Goal: Communication & Community: Answer question/provide support

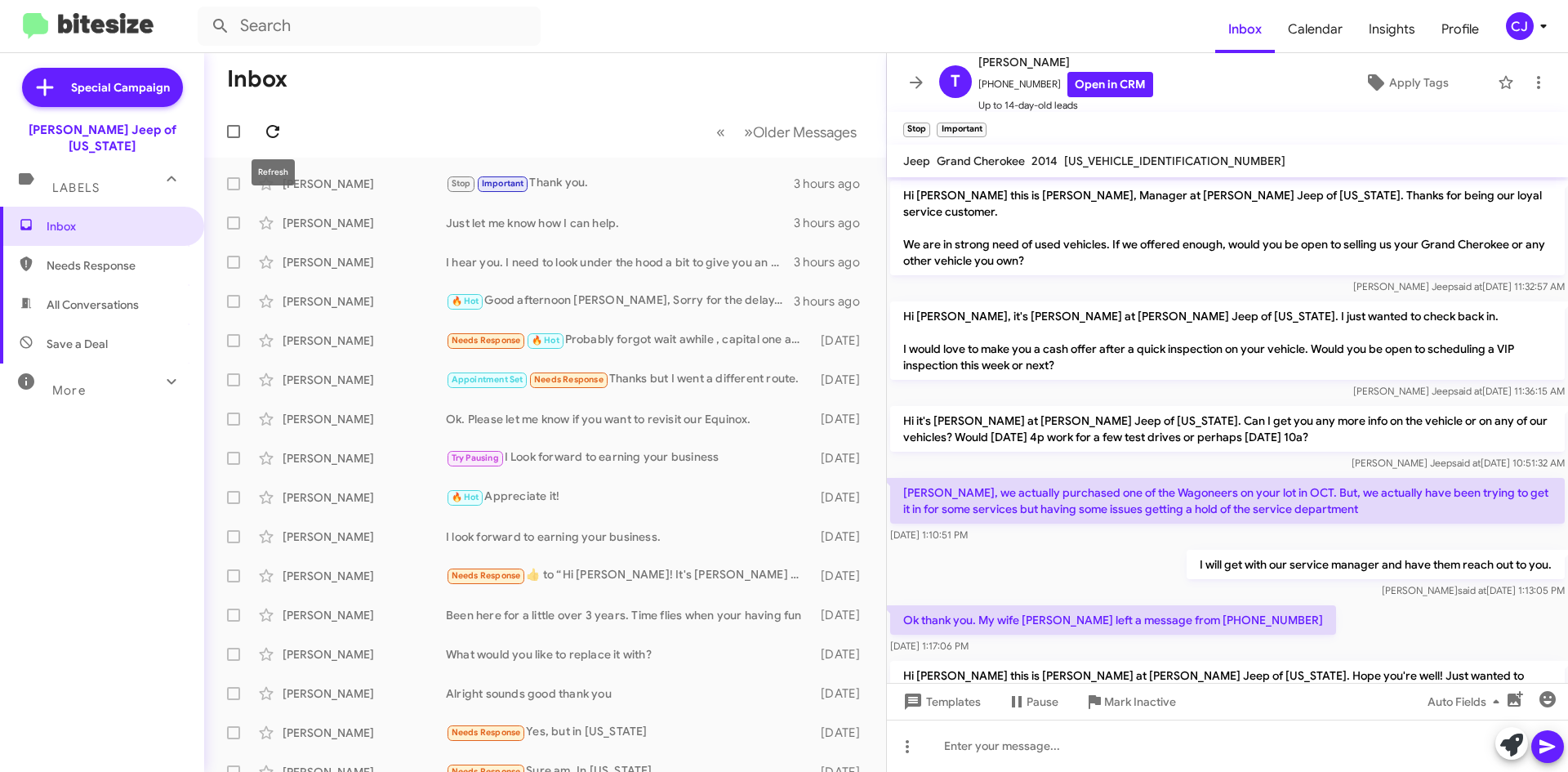
click at [270, 132] on icon at bounding box center [273, 132] width 20 height 20
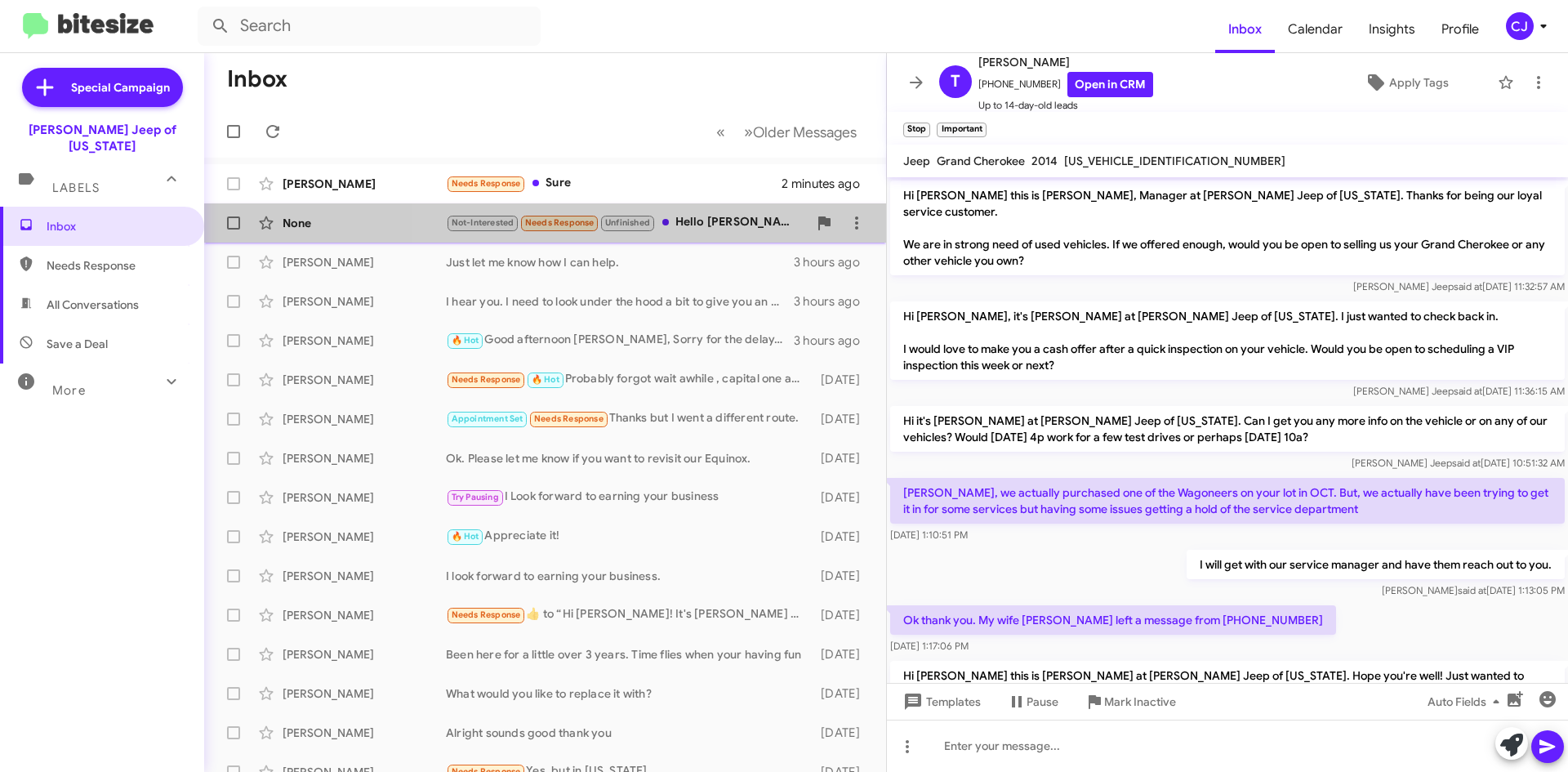
click at [715, 216] on div "Not-Interested Needs Response Unfinished Hello [PERSON_NAME] thanks for reachin…" at bounding box center [627, 222] width 362 height 19
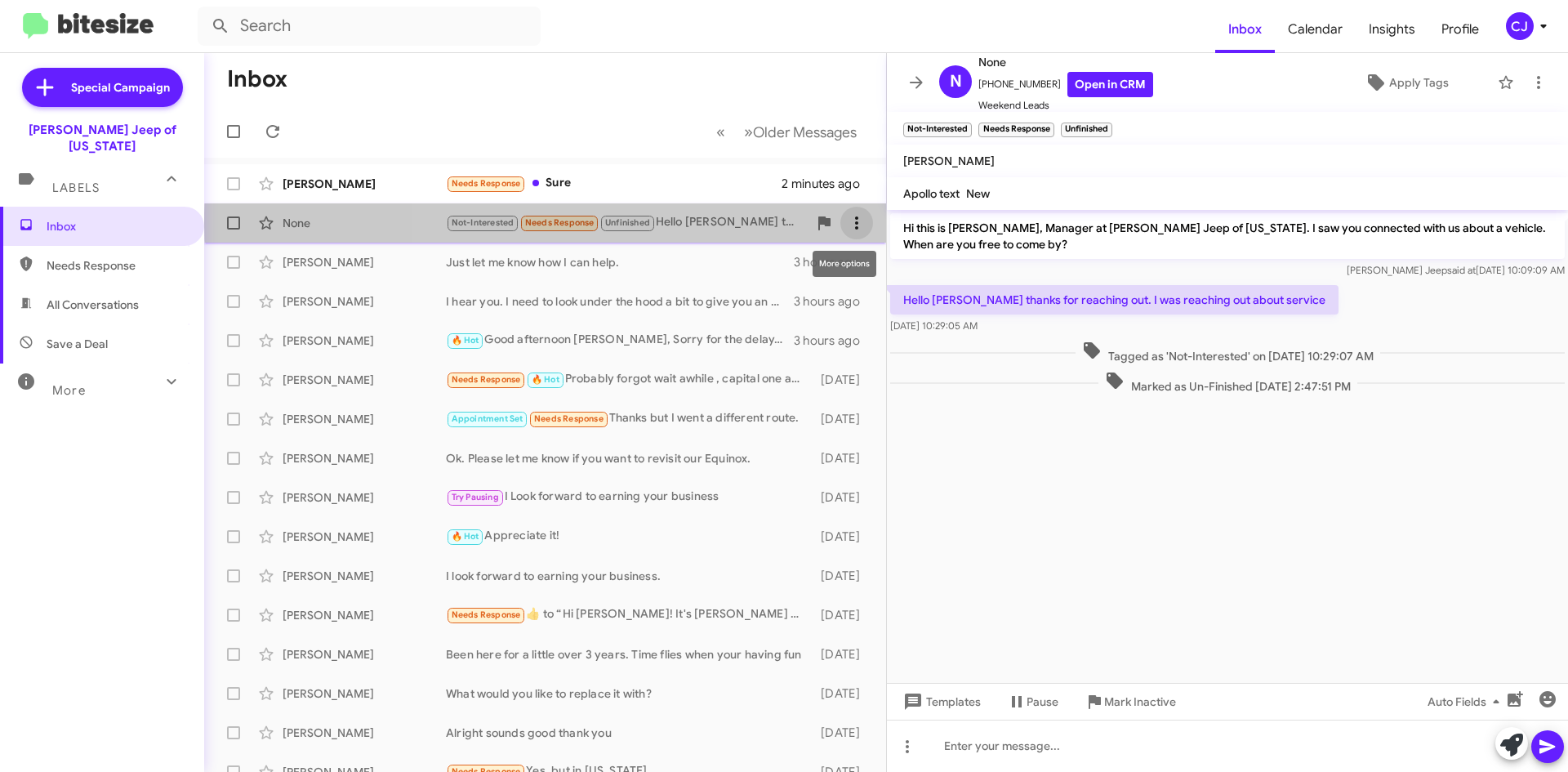
click at [855, 222] on icon at bounding box center [857, 223] width 4 height 13
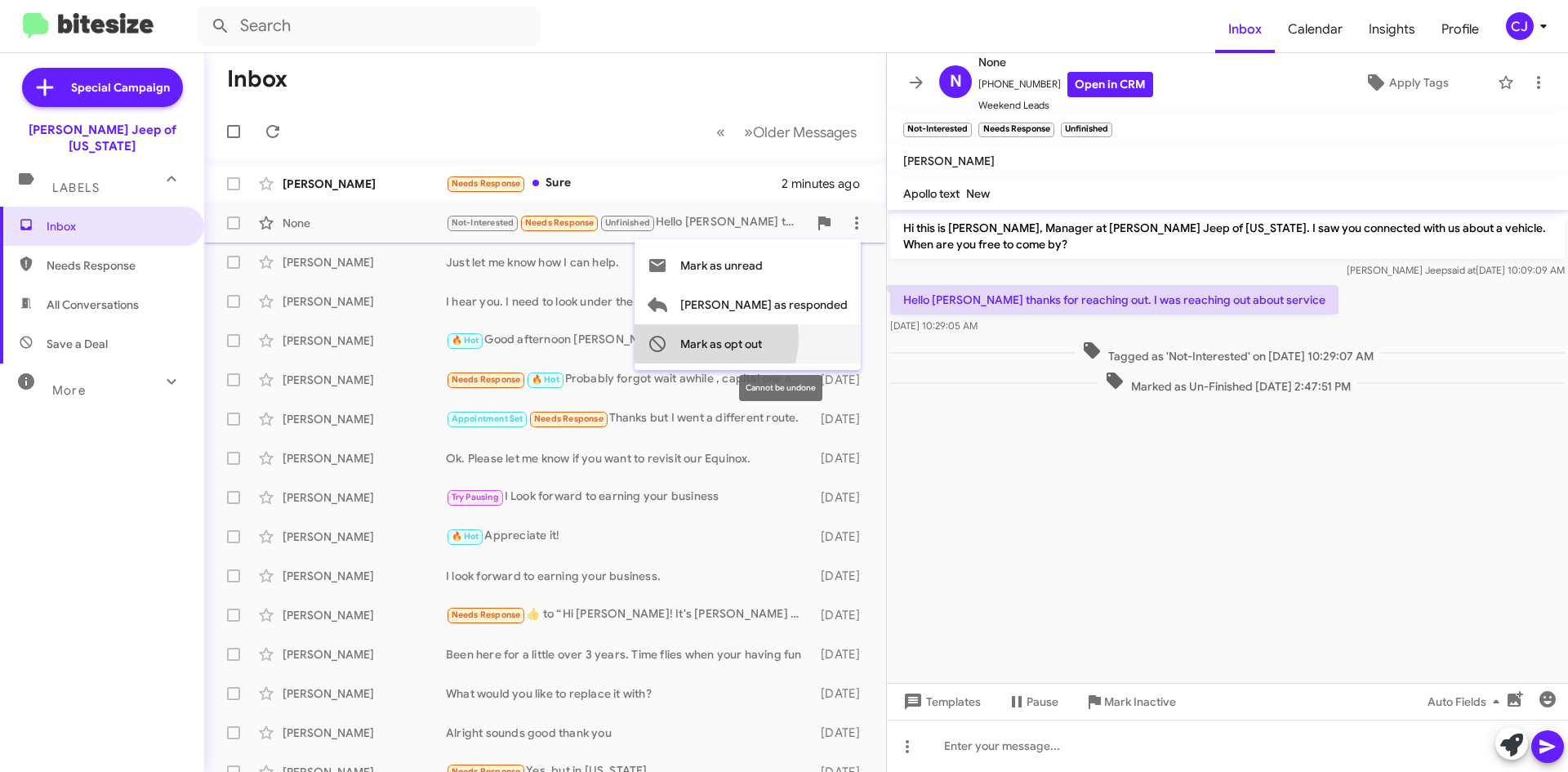
click at [762, 339] on span "Mark as opt out" at bounding box center [722, 344] width 82 height 39
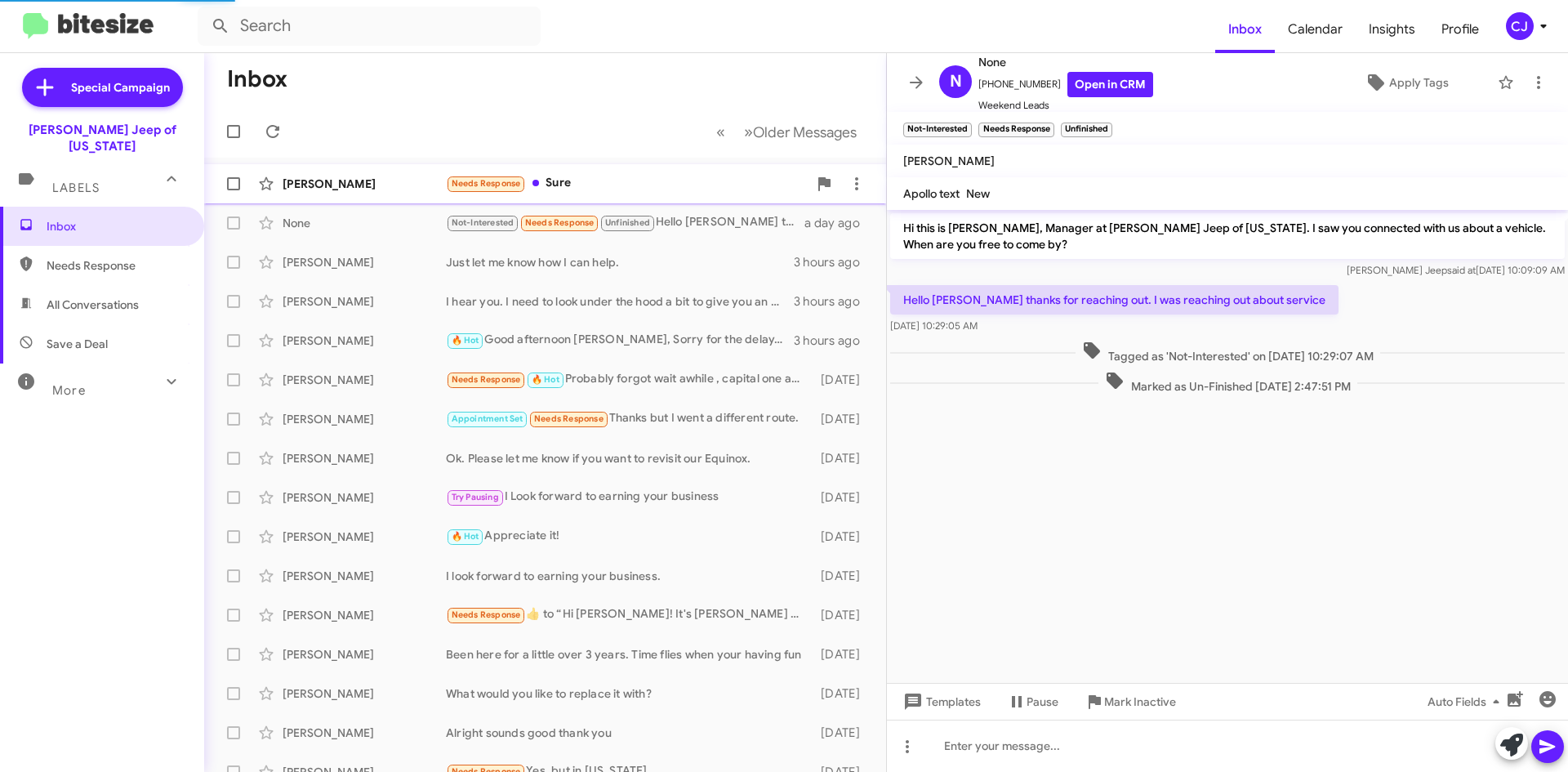
click at [662, 185] on div "Needs Response Sure" at bounding box center [627, 183] width 362 height 19
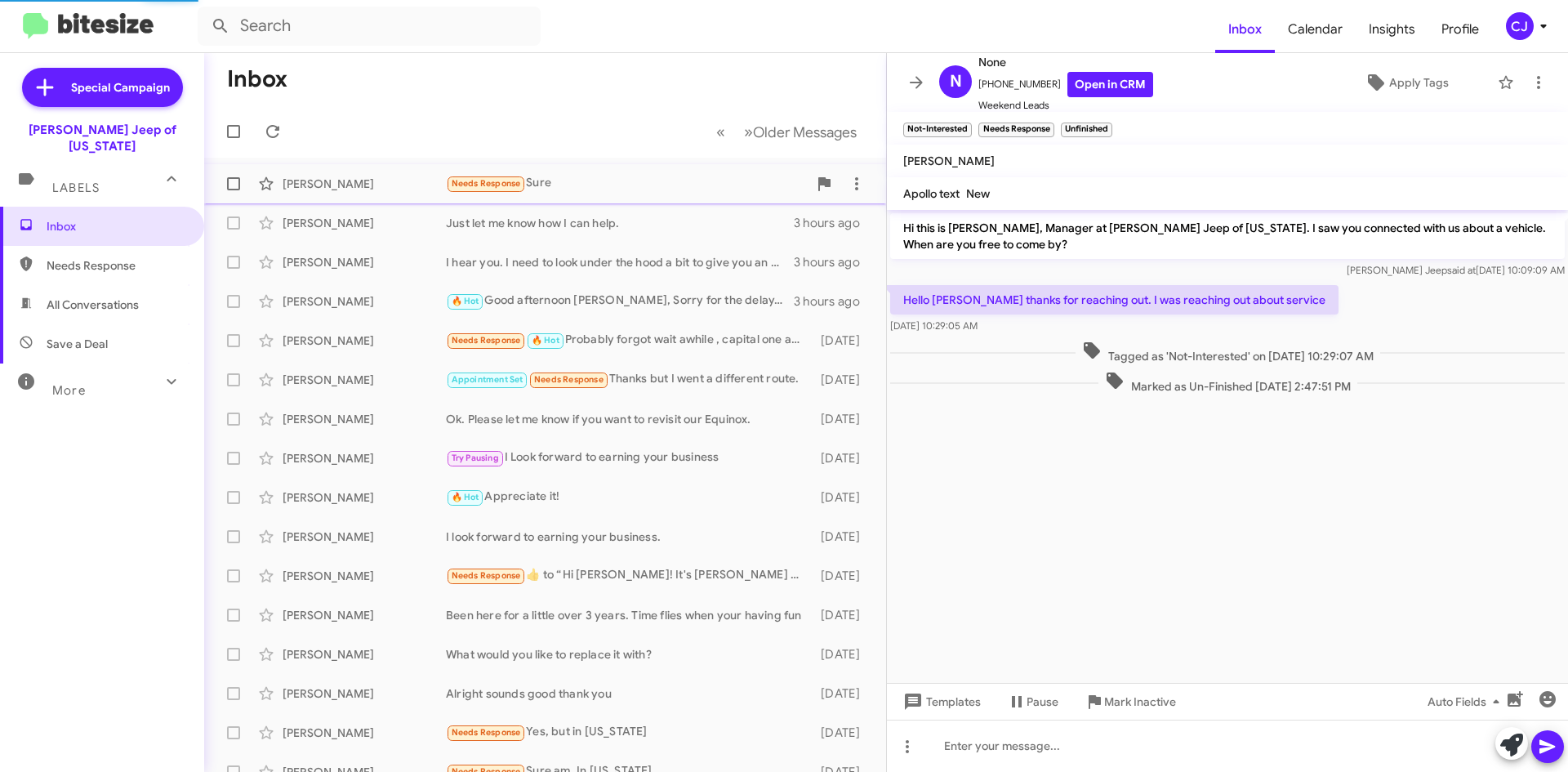
scroll to position [103, 0]
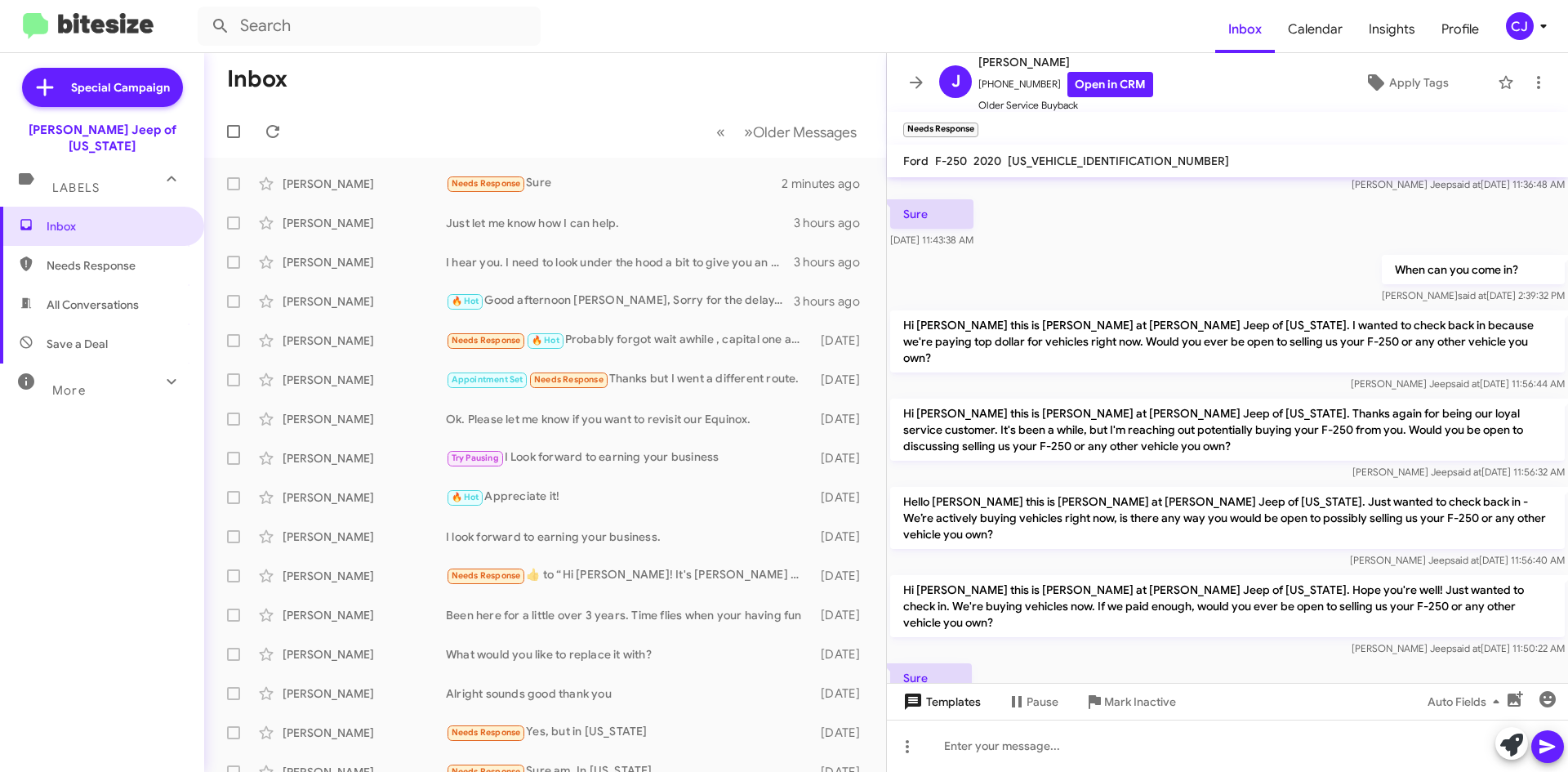
click at [936, 703] on span "Templates" at bounding box center [940, 702] width 81 height 29
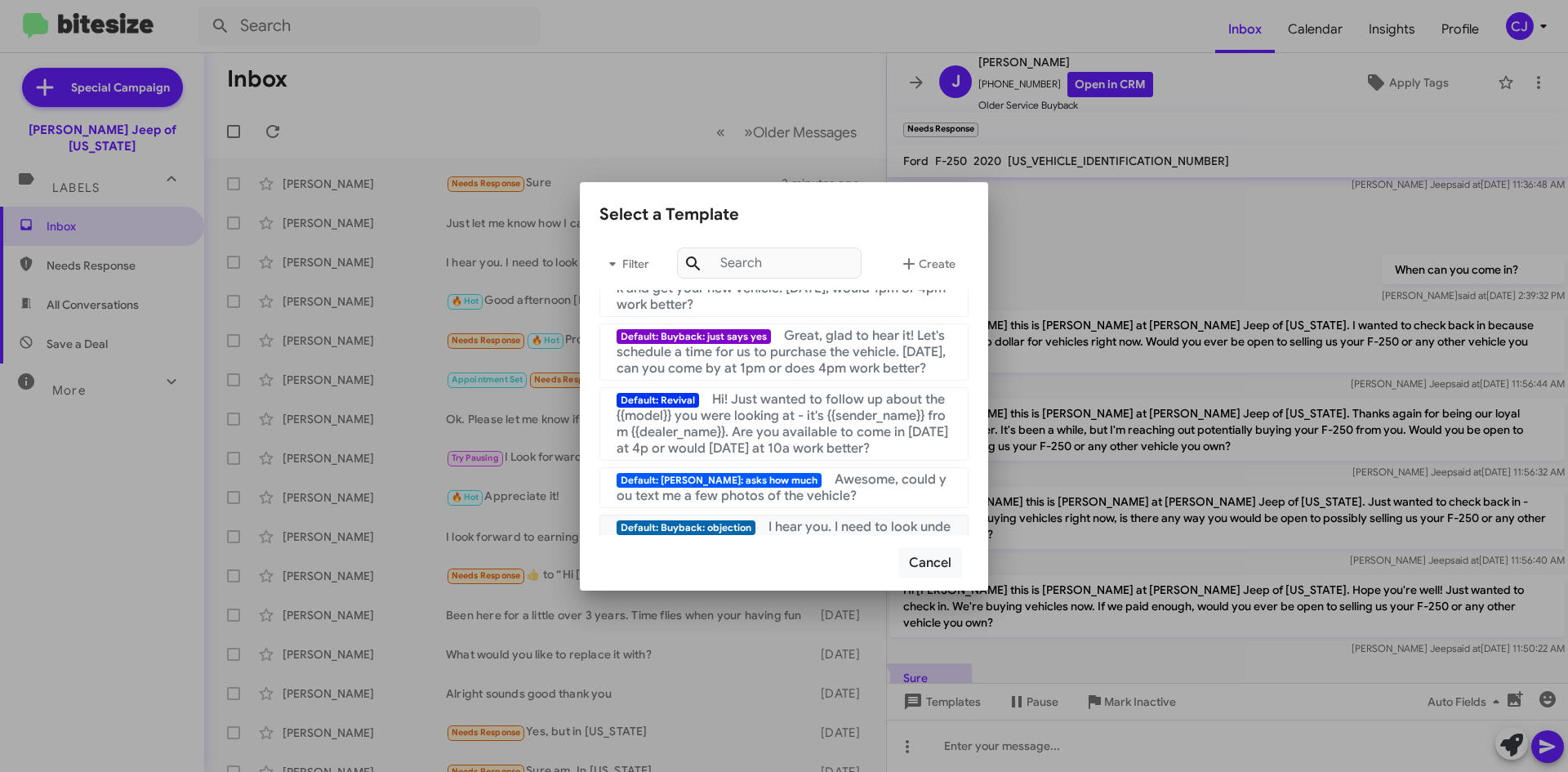
scroll to position [163, 0]
click at [810, 349] on span "Great, glad to hear it! Let's schedule a time for us to purchase the vehicle. […" at bounding box center [780, 353] width 329 height 49
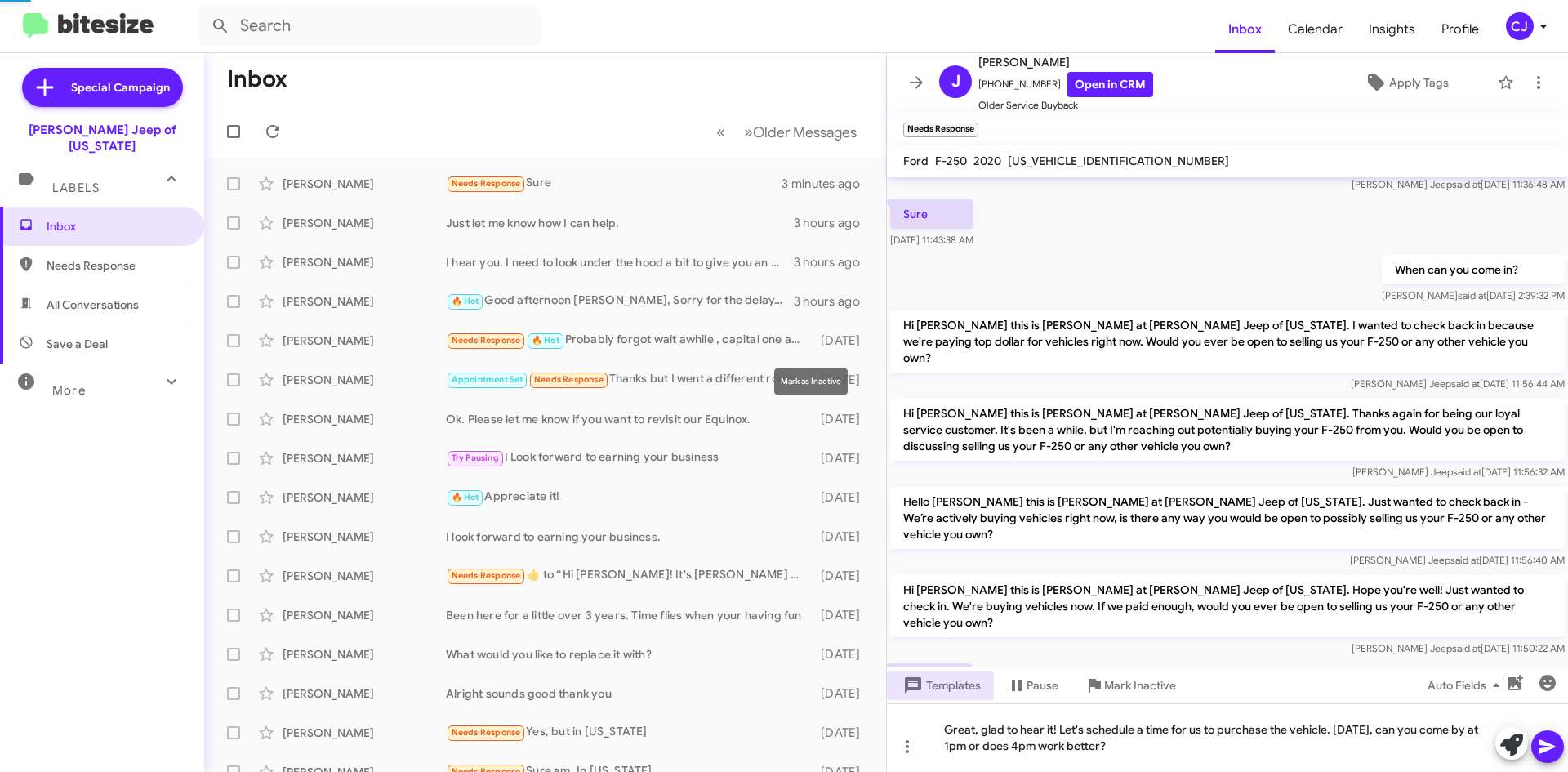
scroll to position [119, 0]
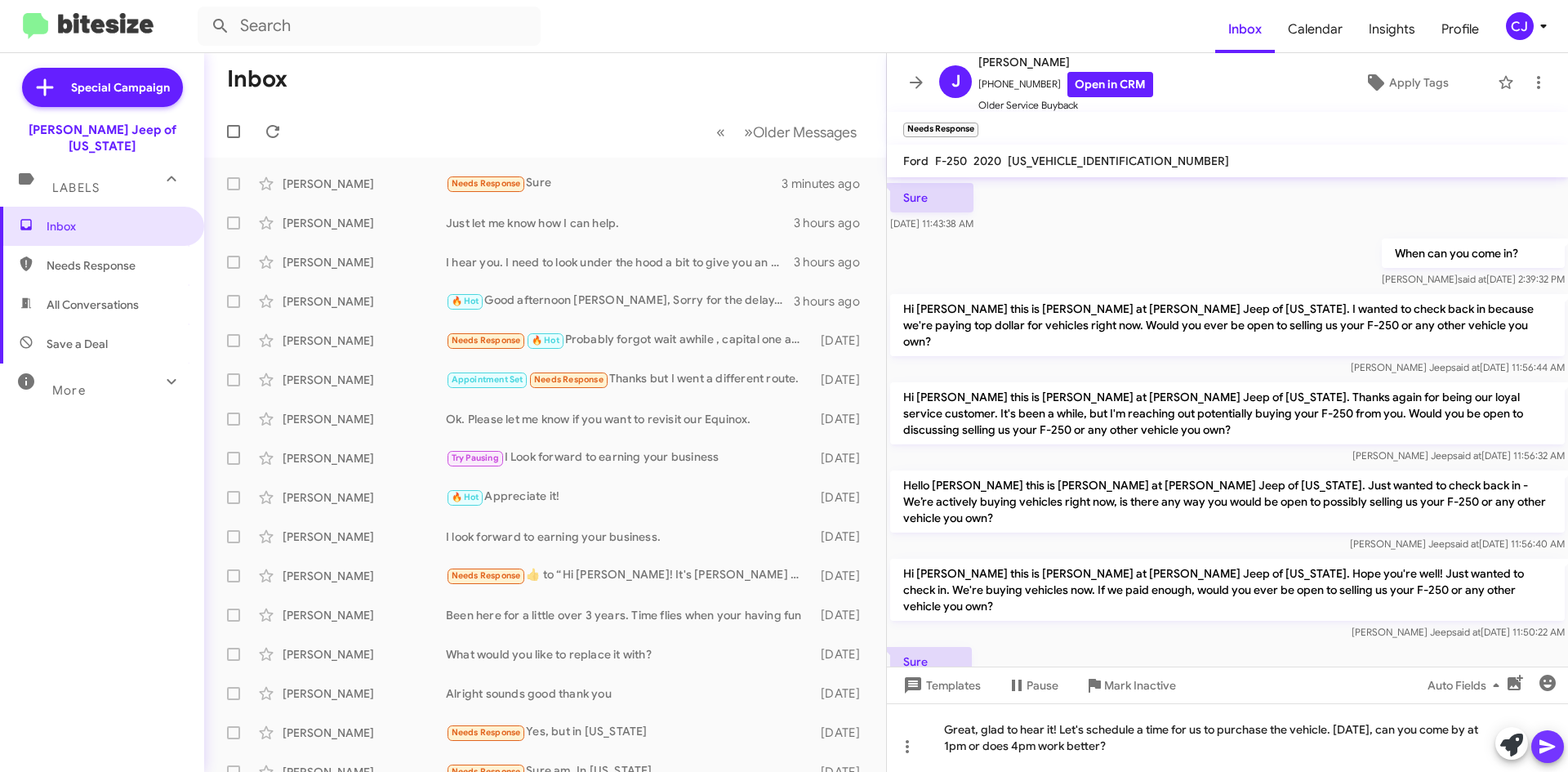
click at [1548, 743] on icon at bounding box center [1547, 748] width 15 height 14
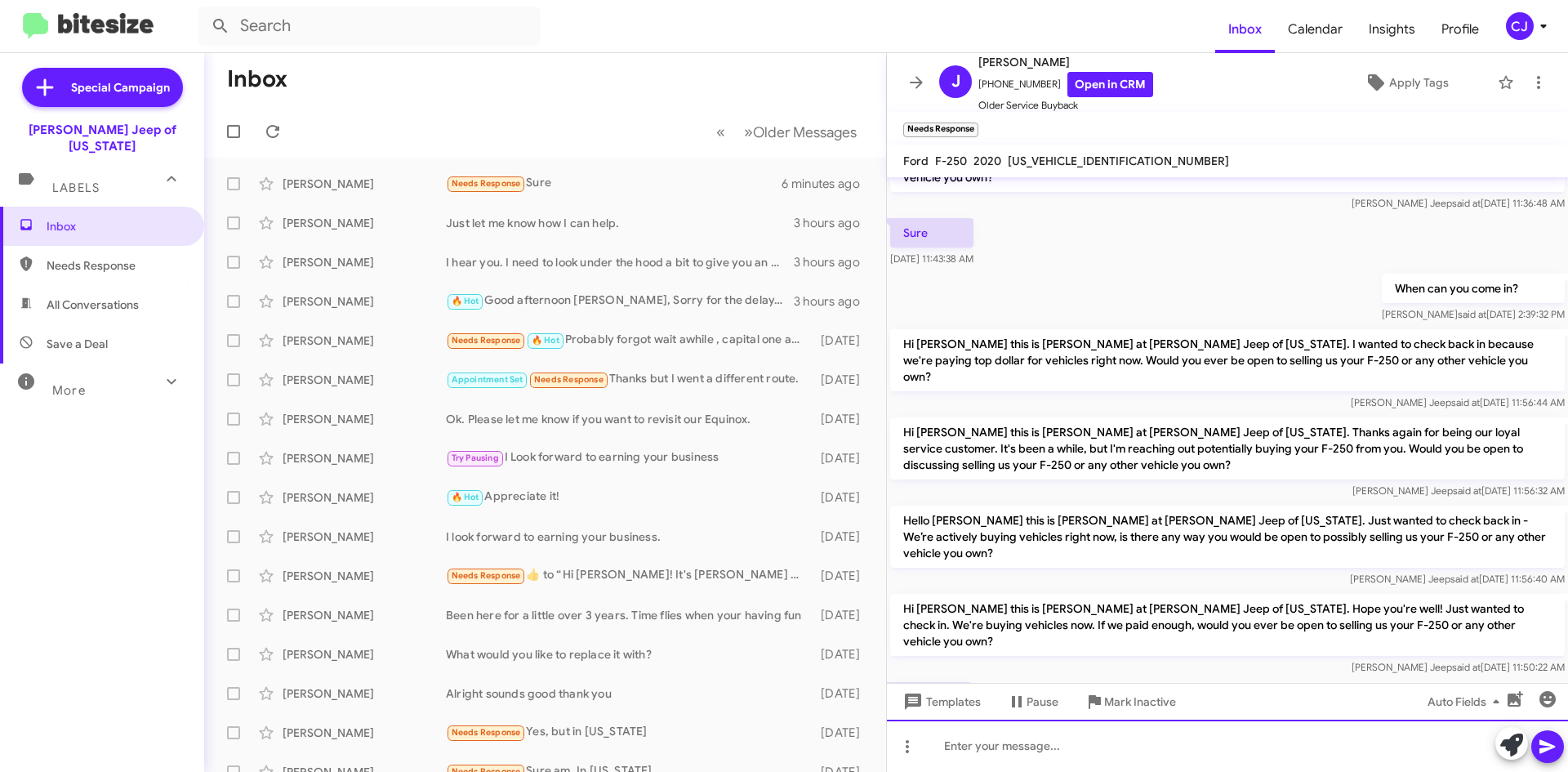
scroll to position [178, 0]
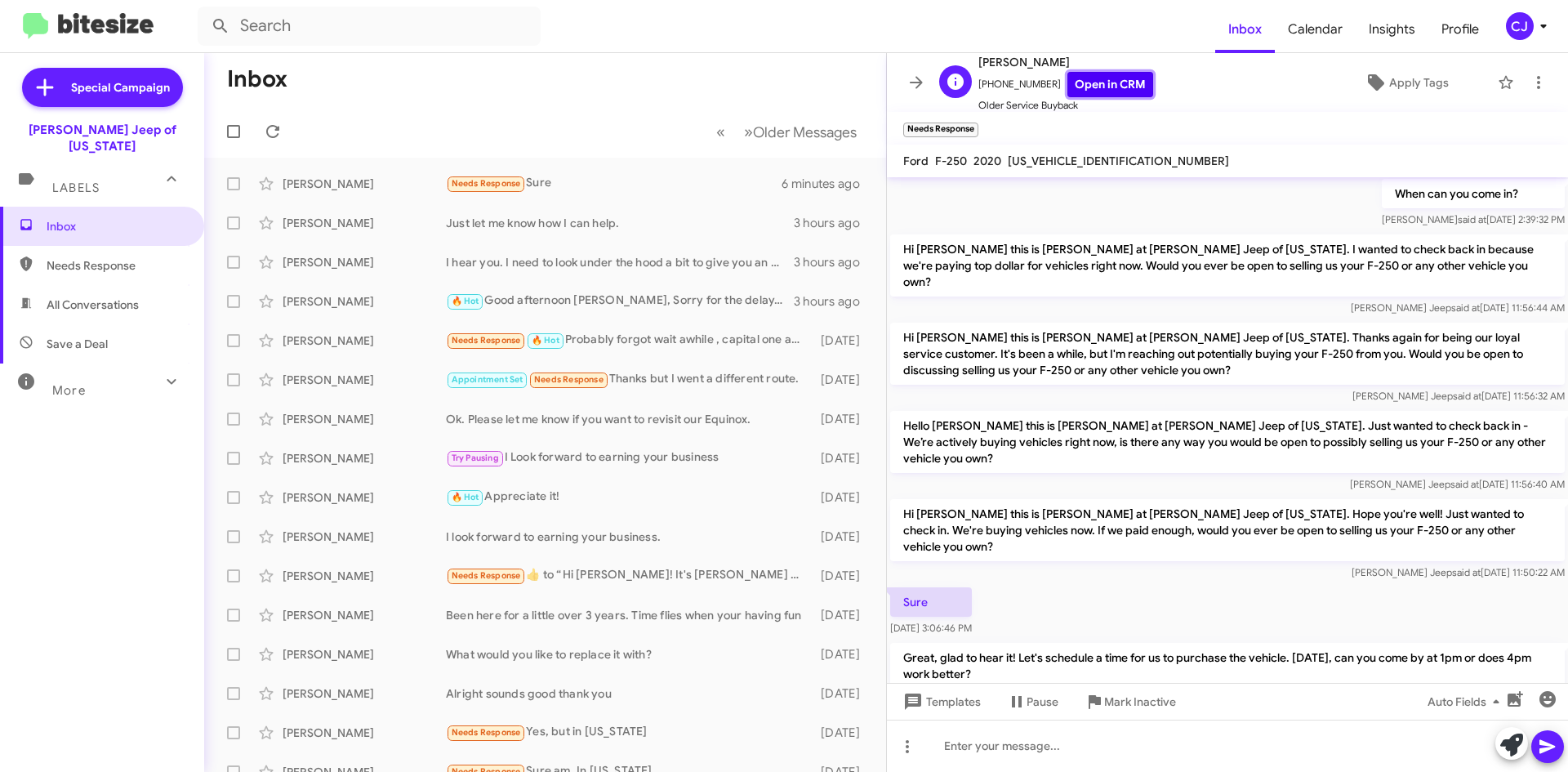
click at [1102, 93] on link "Open in CRM" at bounding box center [1110, 85] width 86 height 25
